Goal: Information Seeking & Learning: Check status

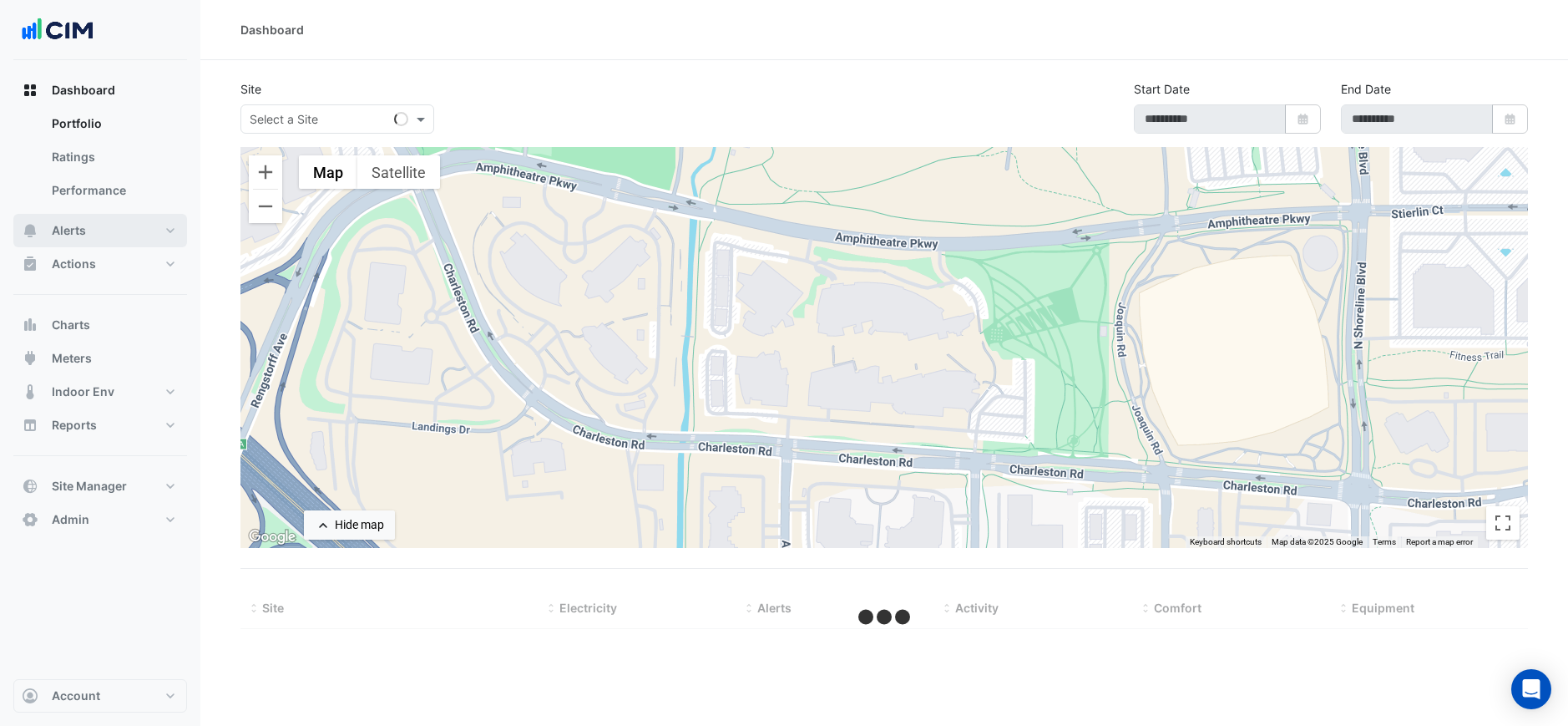
click at [75, 227] on span "Alerts" at bounding box center [69, 231] width 34 height 17
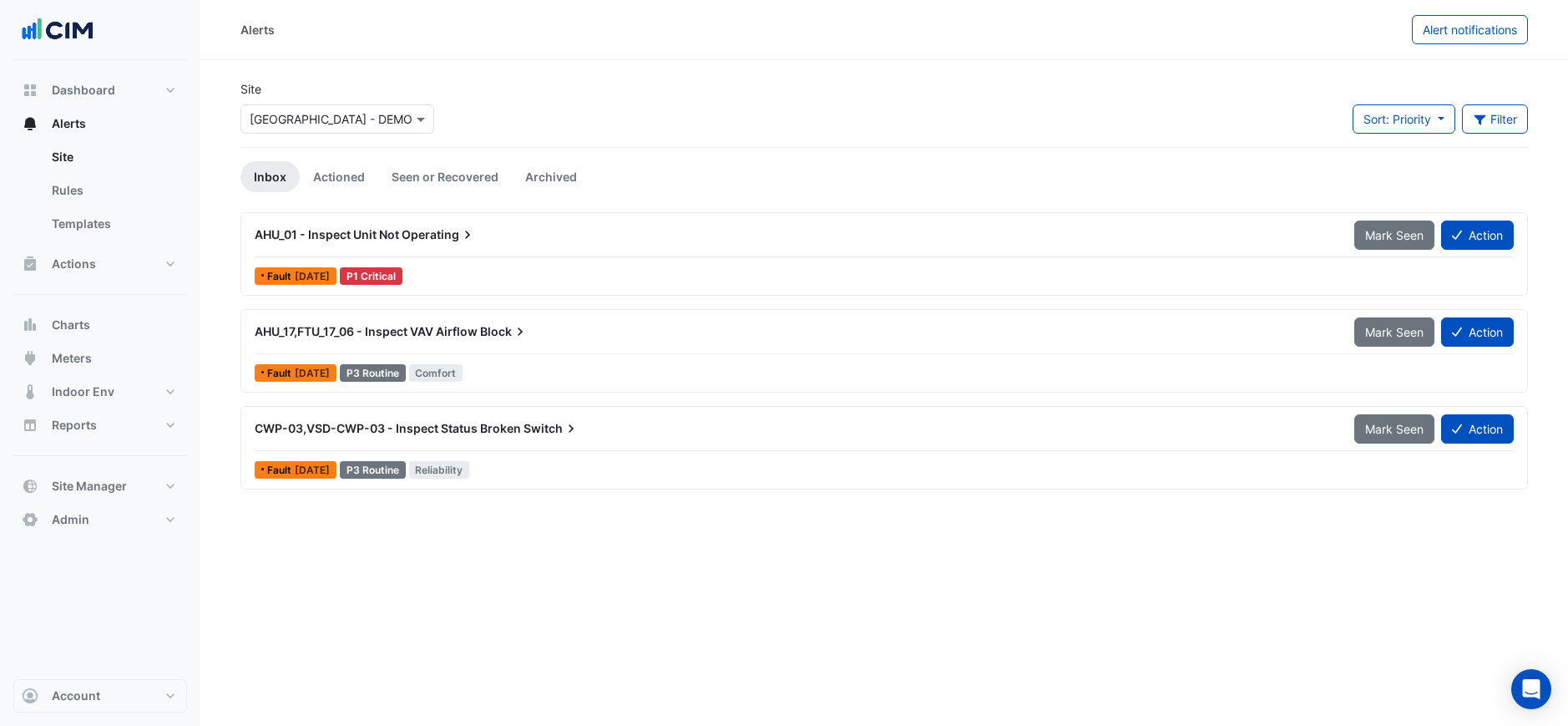
click at [533, 242] on div "AHU_01 - Inspect Unit Not Operating" at bounding box center [794, 235] width 1080 height 17
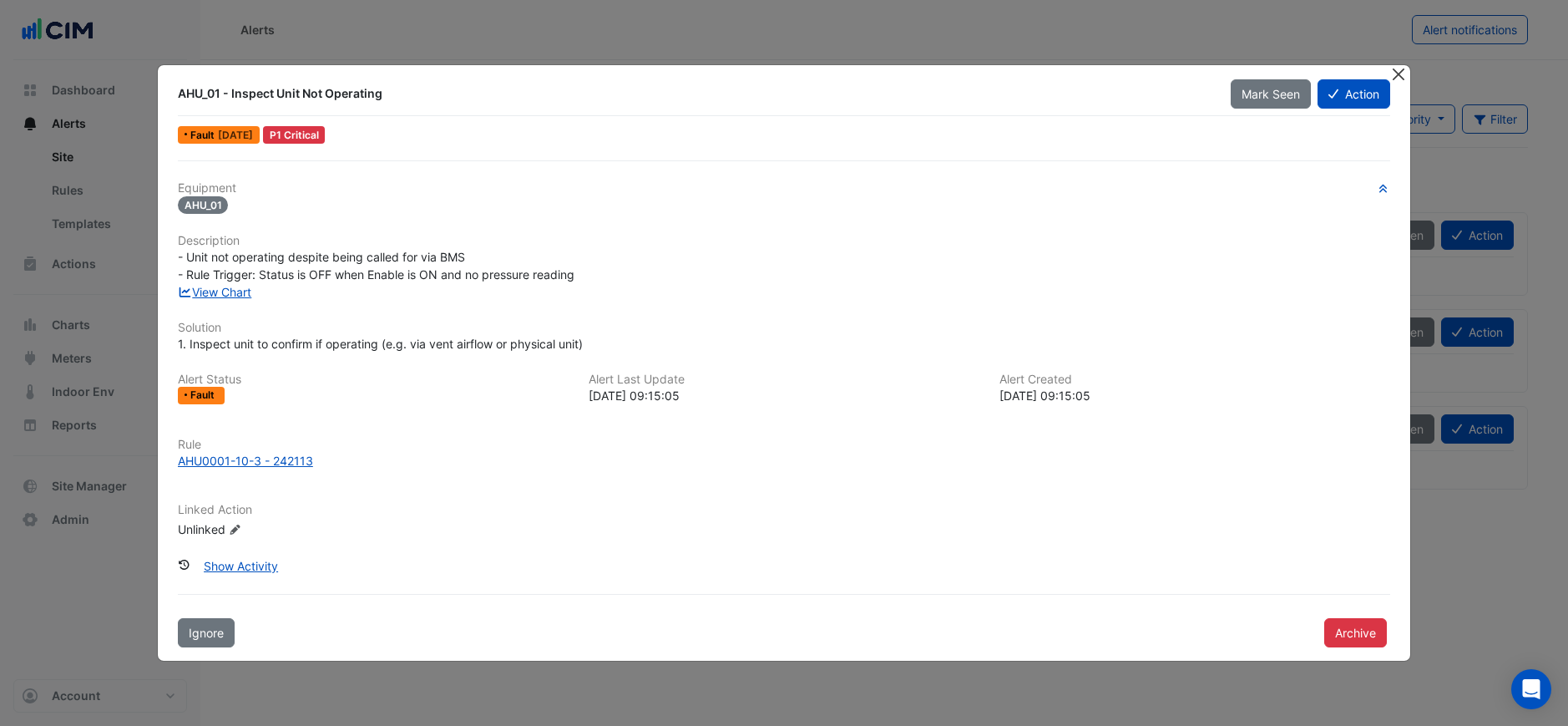
click at [1395, 72] on button "Close" at bounding box center [1398, 74] width 18 height 18
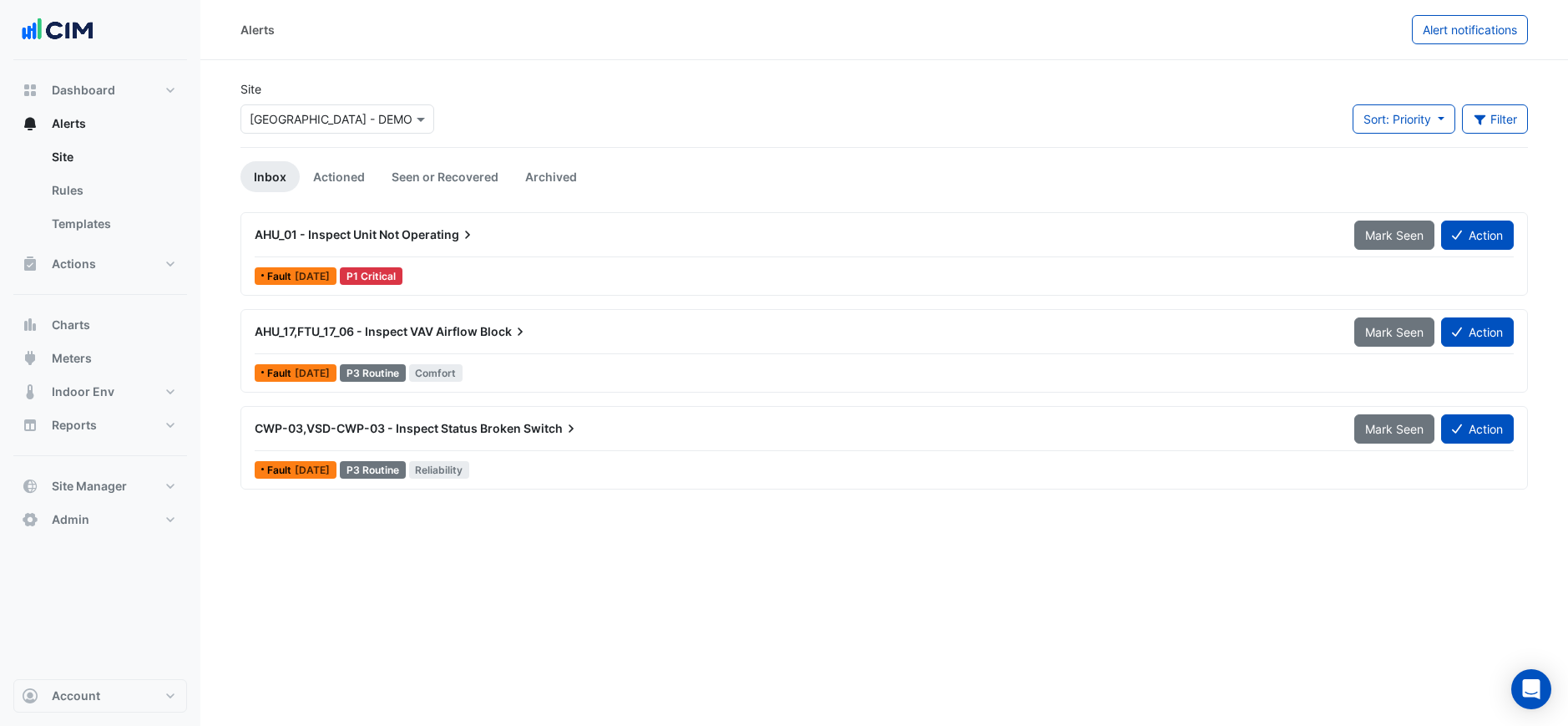
click at [480, 325] on div "AHU_17,FTU_17_06 - Inspect VAV Airflow Block" at bounding box center [794, 332] width 1080 height 17
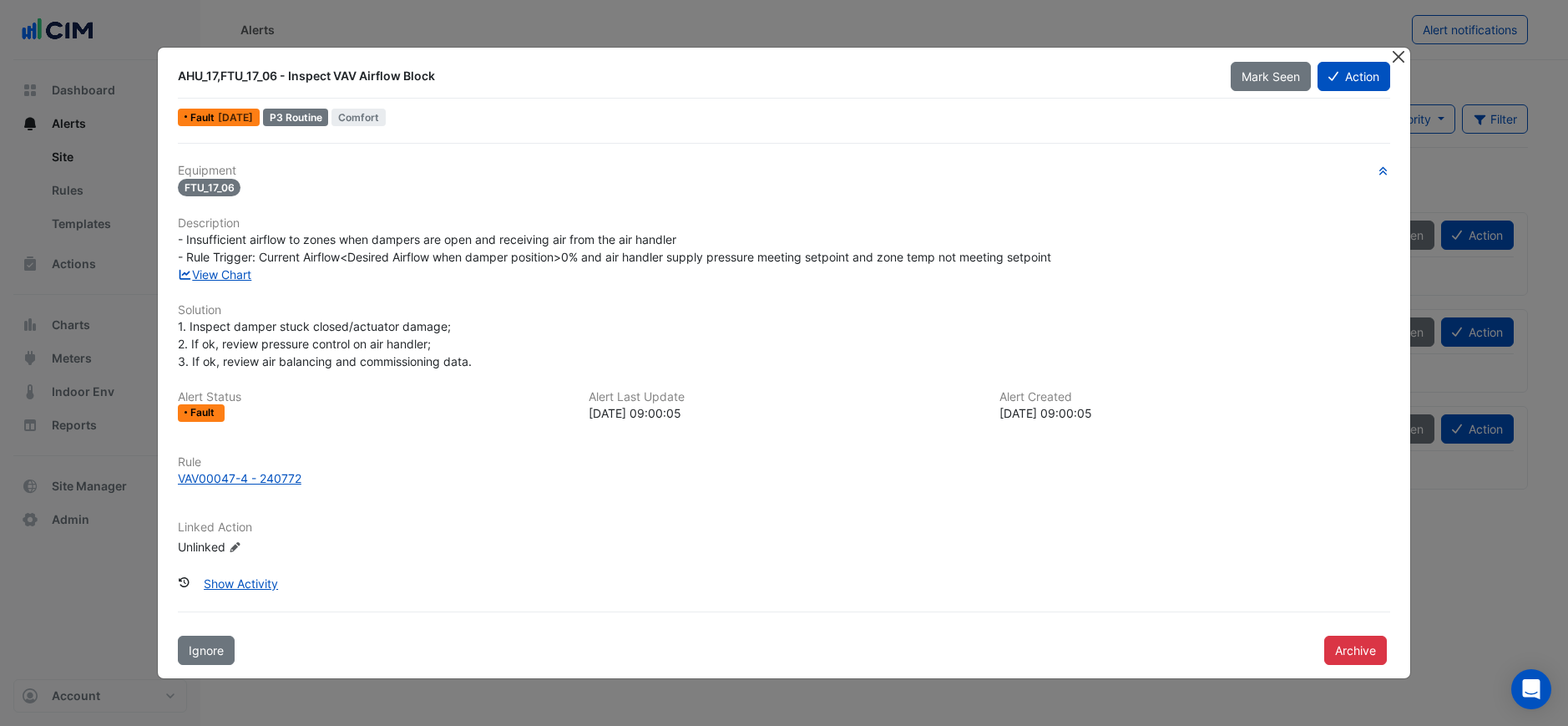
click at [1401, 55] on button "Close" at bounding box center [1398, 56] width 18 height 18
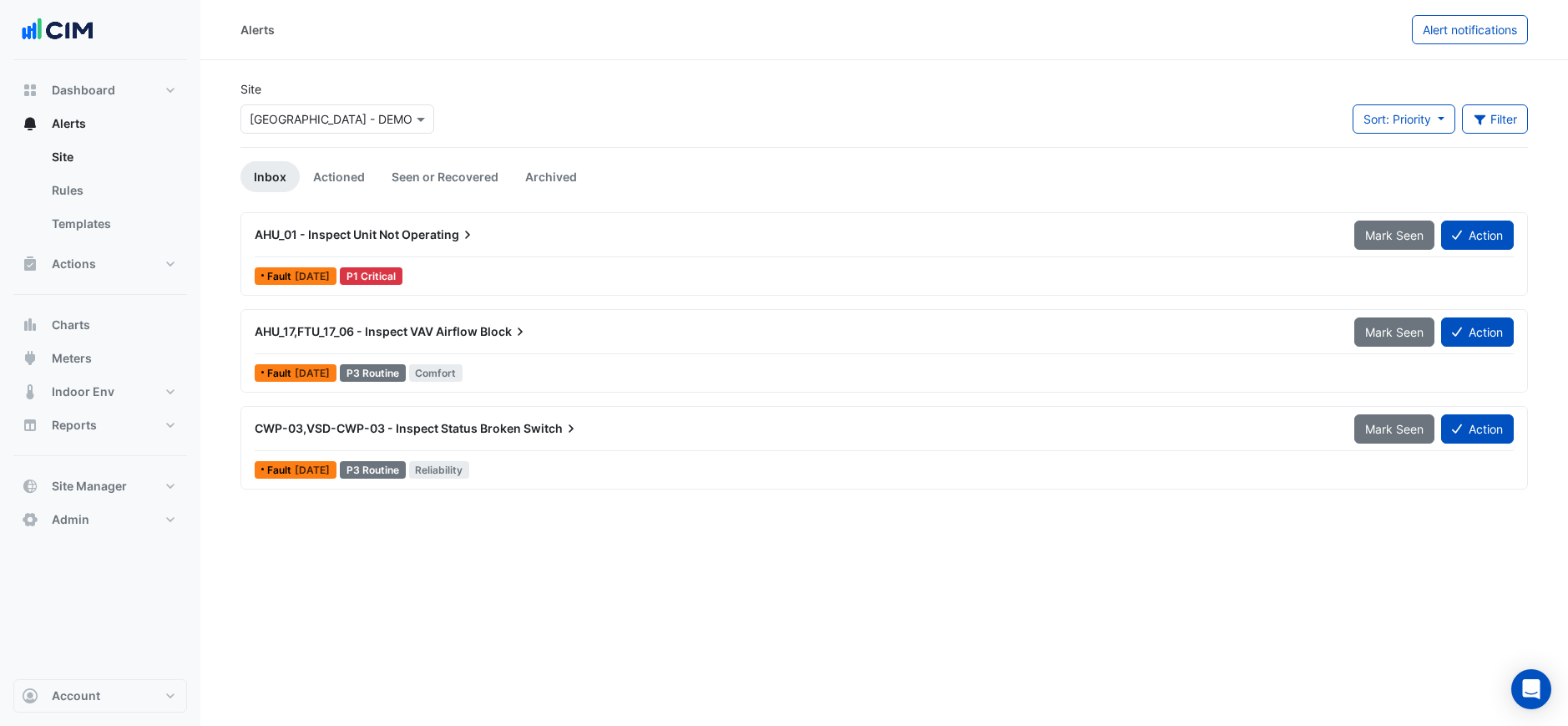
click at [528, 420] on span "Switch" at bounding box center [551, 429] width 56 height 17
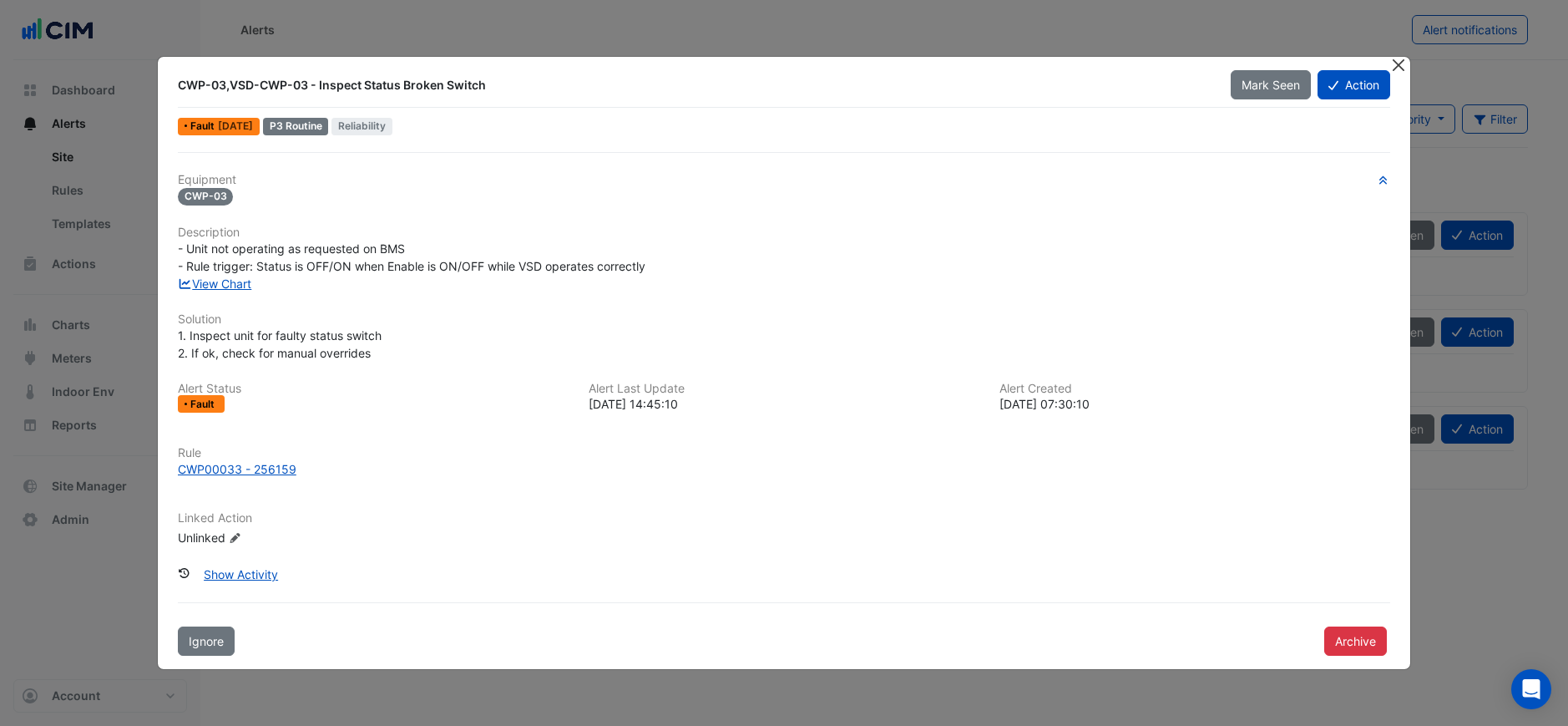
click at [1398, 68] on button "Close" at bounding box center [1398, 65] width 18 height 18
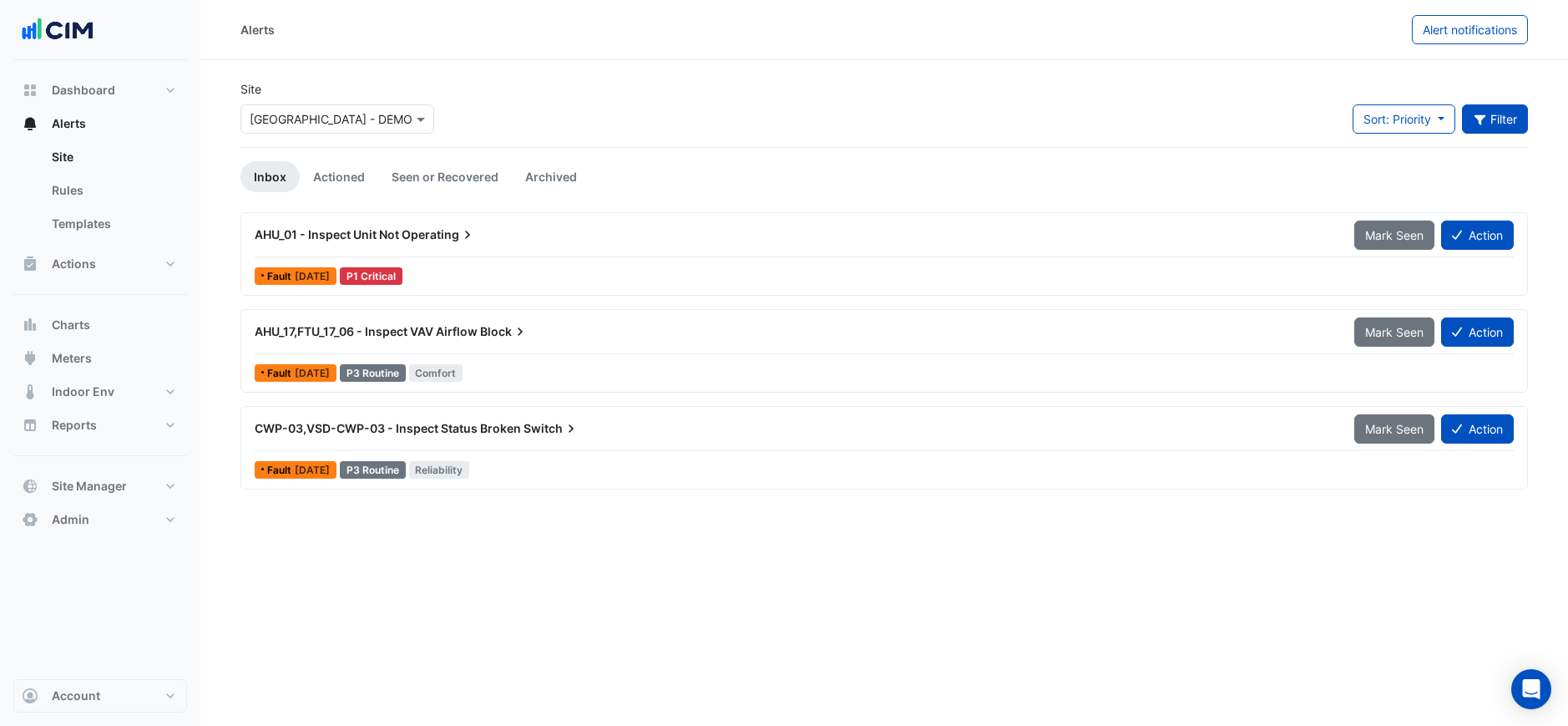
click at [1498, 117] on button "Filter" at bounding box center [1496, 118] width 67 height 29
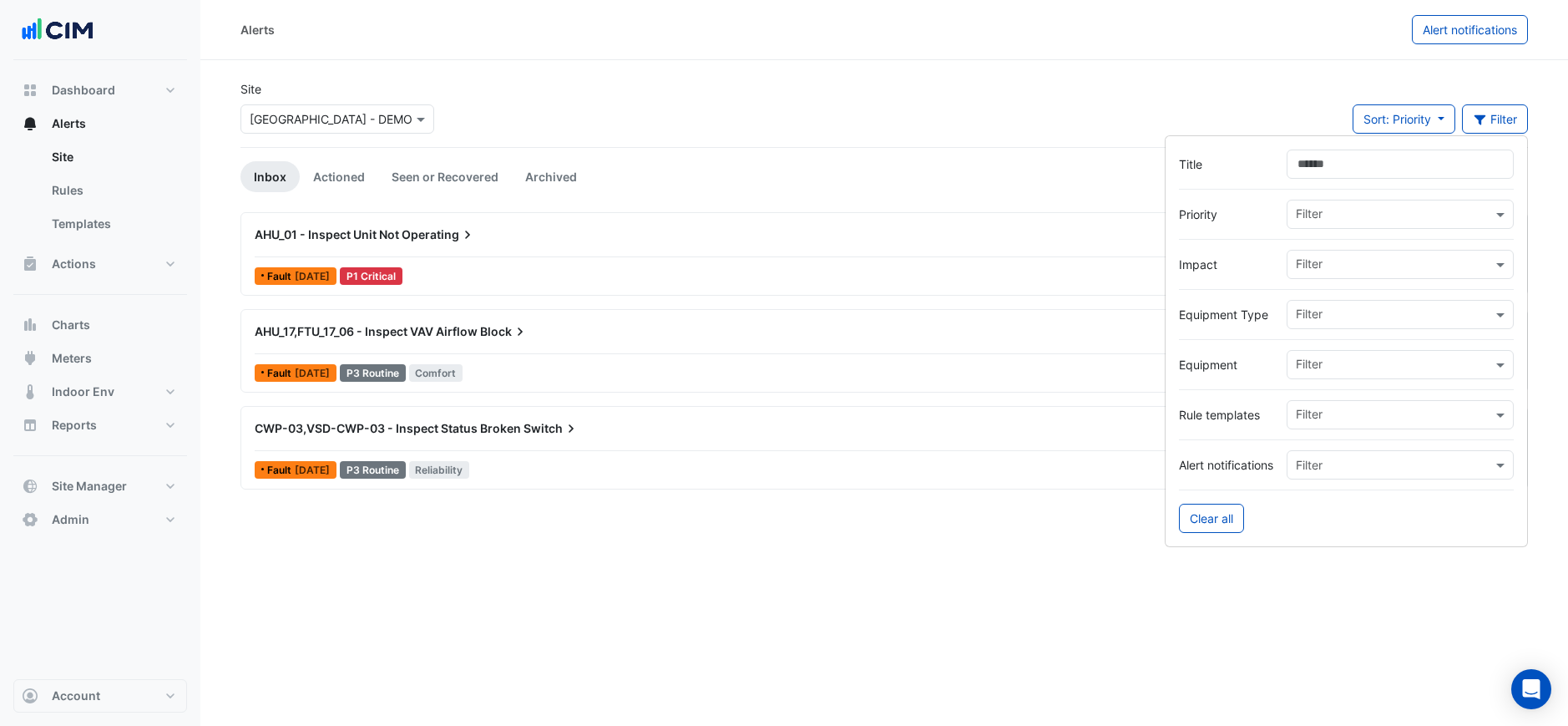
click at [1311, 86] on div "Site × [GEOGRAPHIC_DATA] - DEMO Sort: Priority Priority Updated Filter" at bounding box center [884, 114] width 1307 height 67
